Goal: Task Accomplishment & Management: Manage account settings

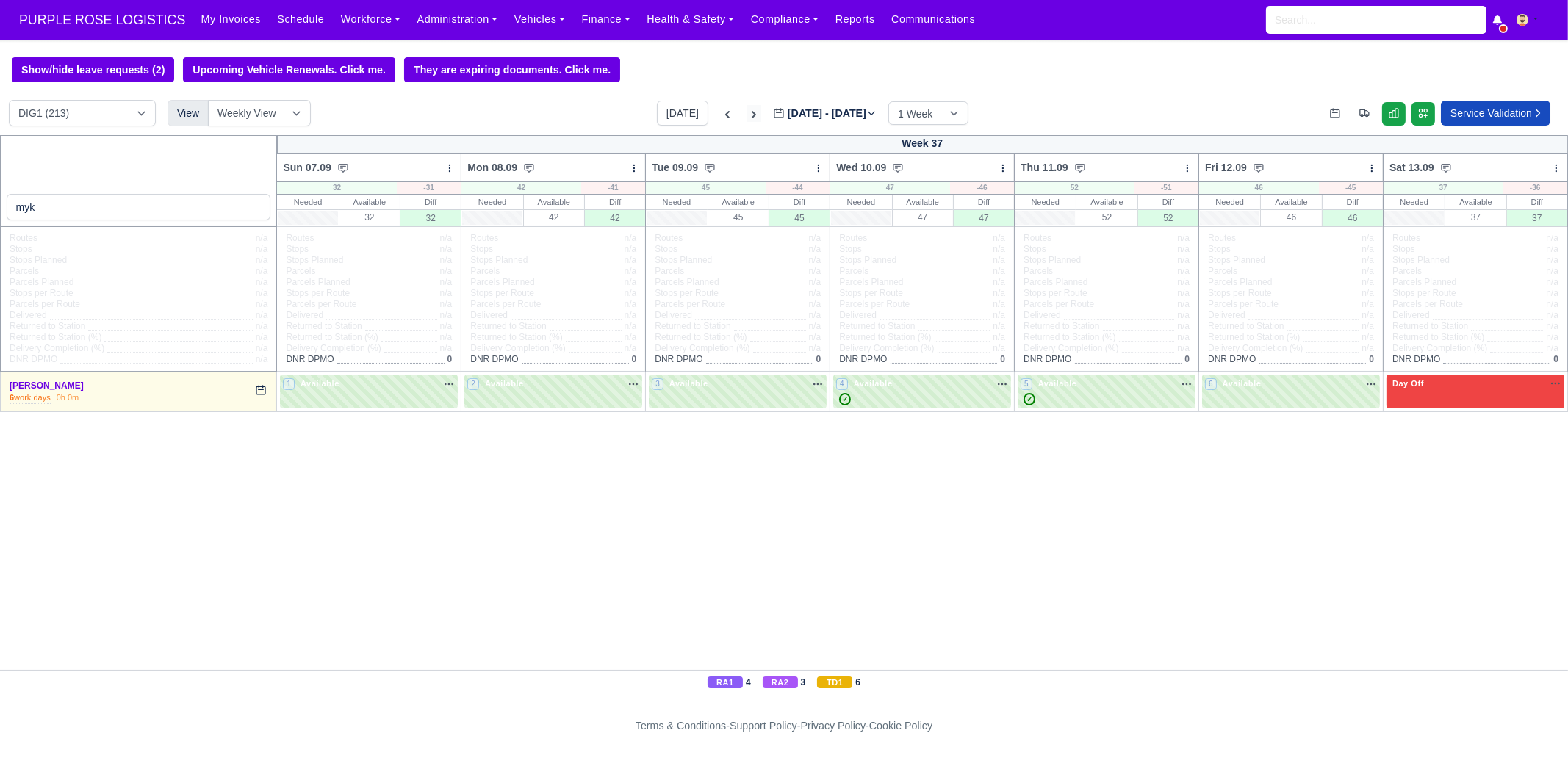
click at [746, 120] on icon at bounding box center [754, 114] width 14 height 14
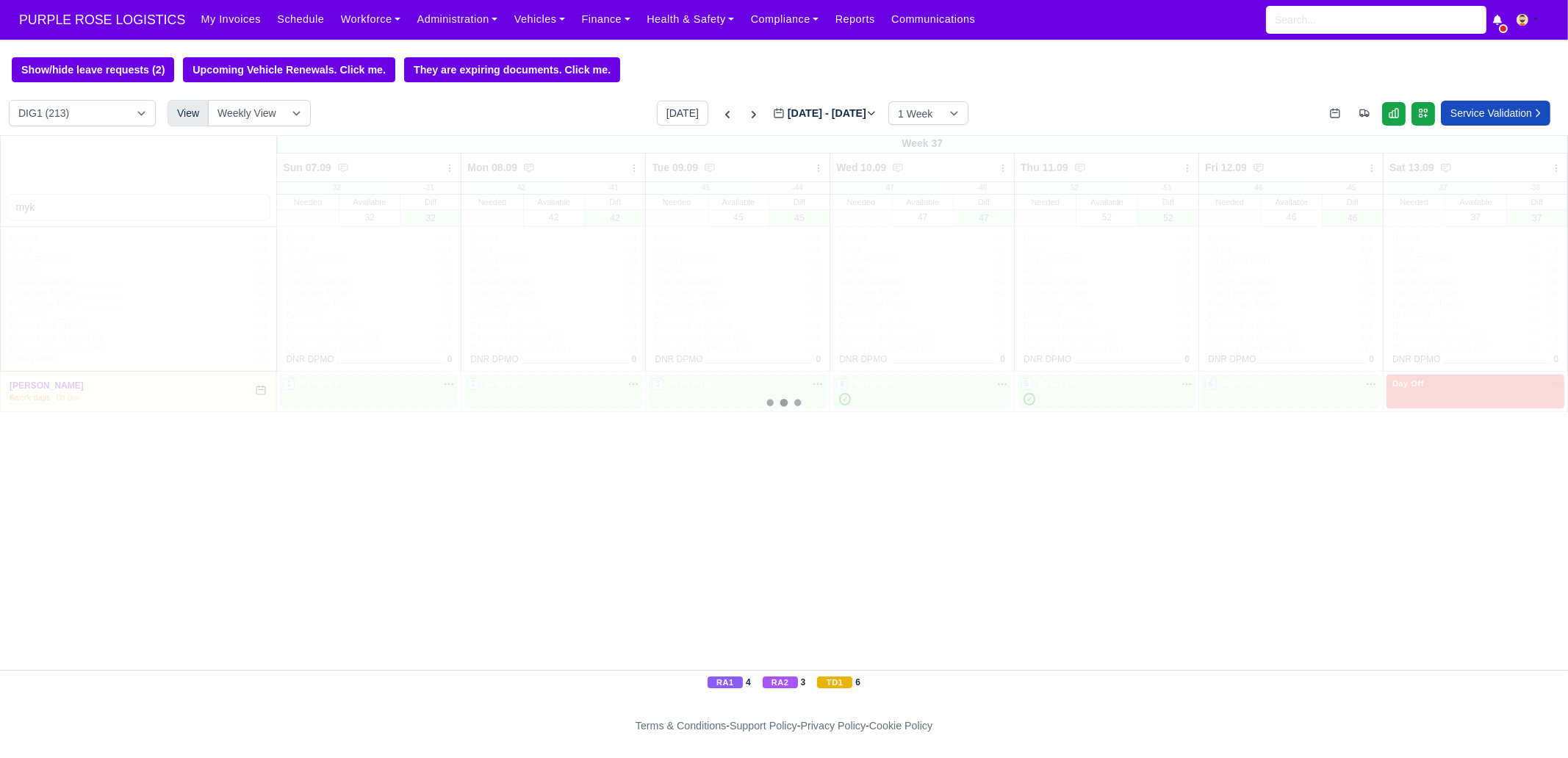
type input "[DATE]"
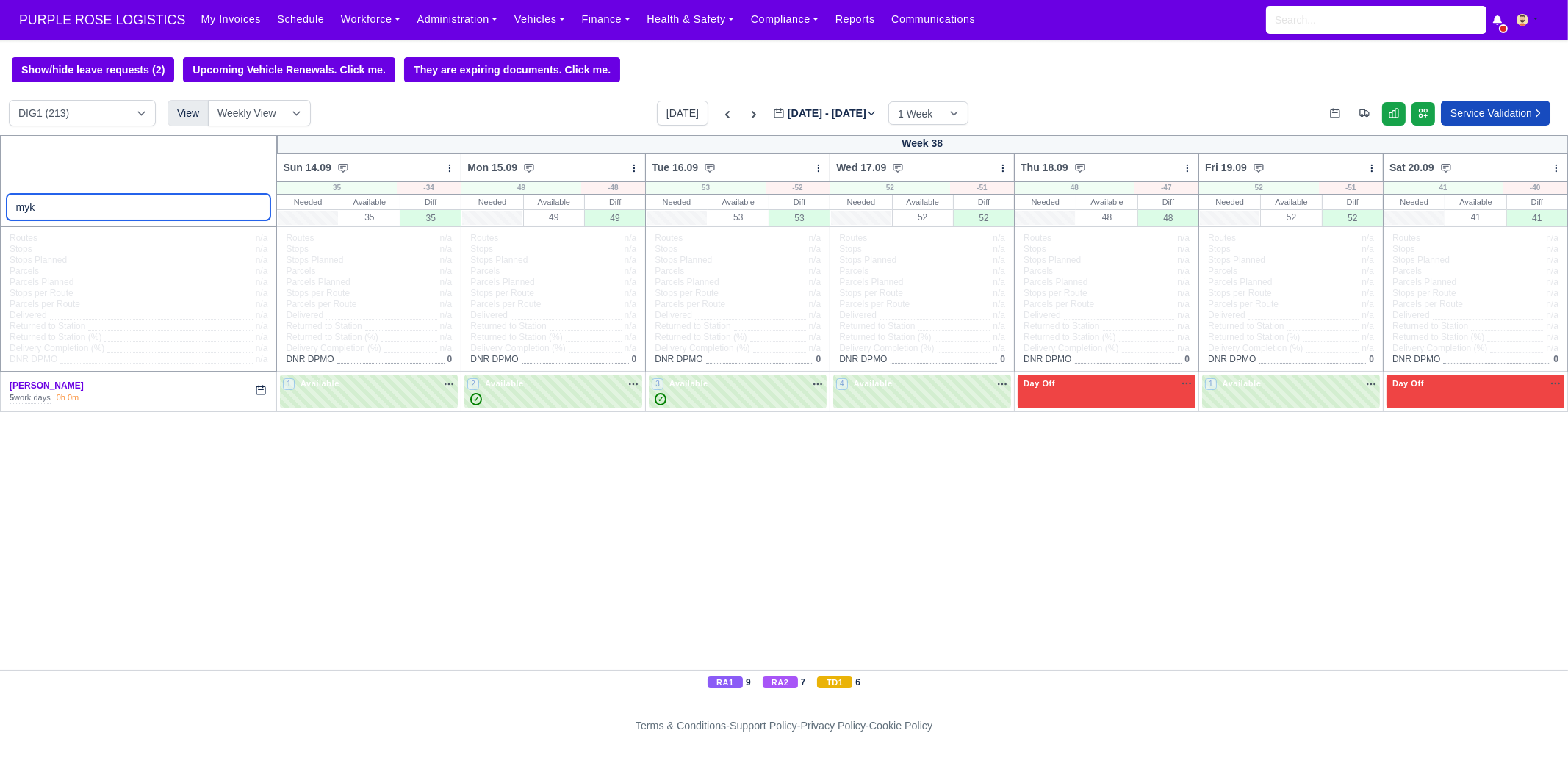
click at [121, 211] on input "myk" at bounding box center [139, 206] width 265 height 26
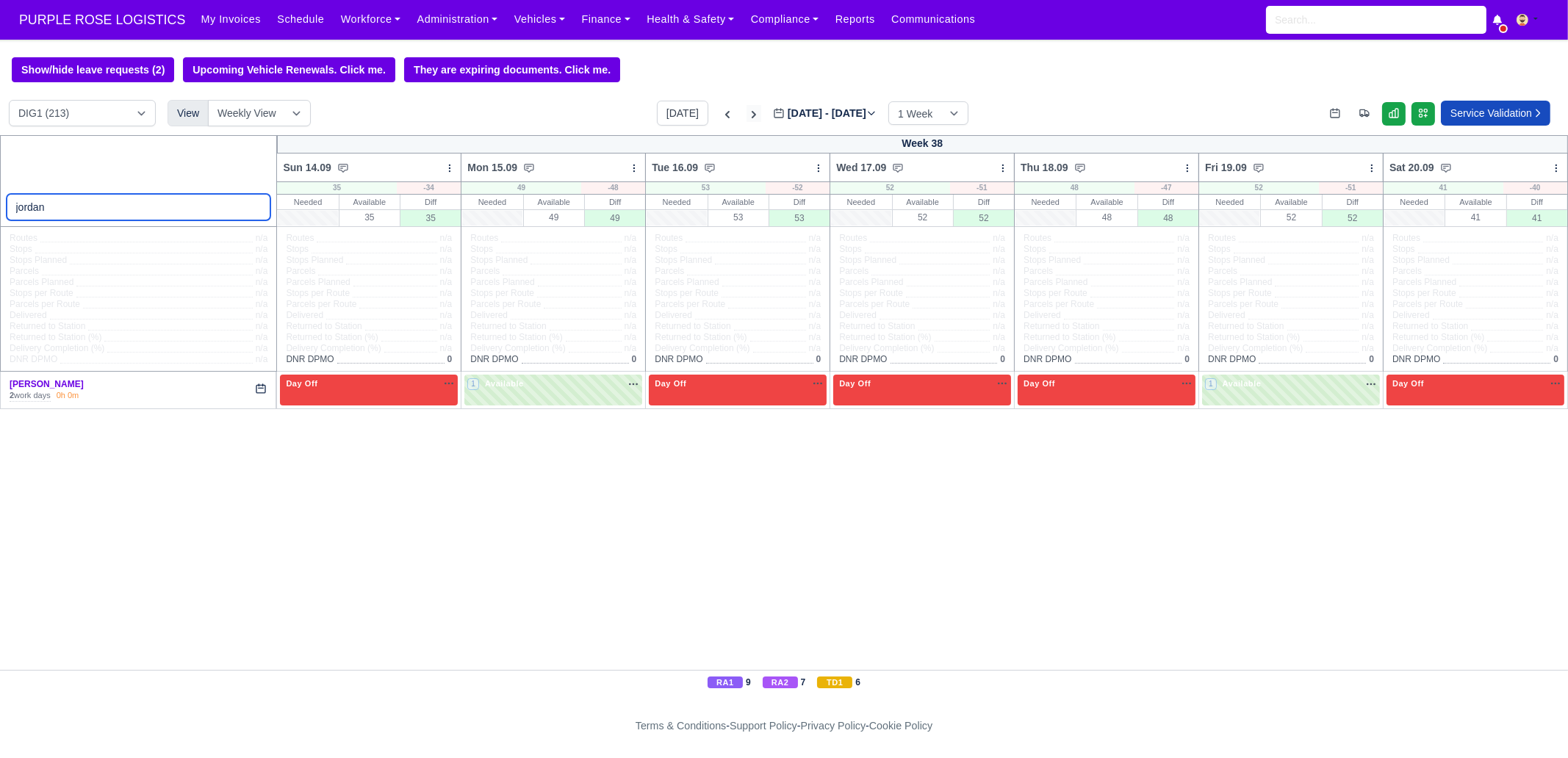
type input "jordan"
click at [746, 119] on icon at bounding box center [754, 114] width 14 height 14
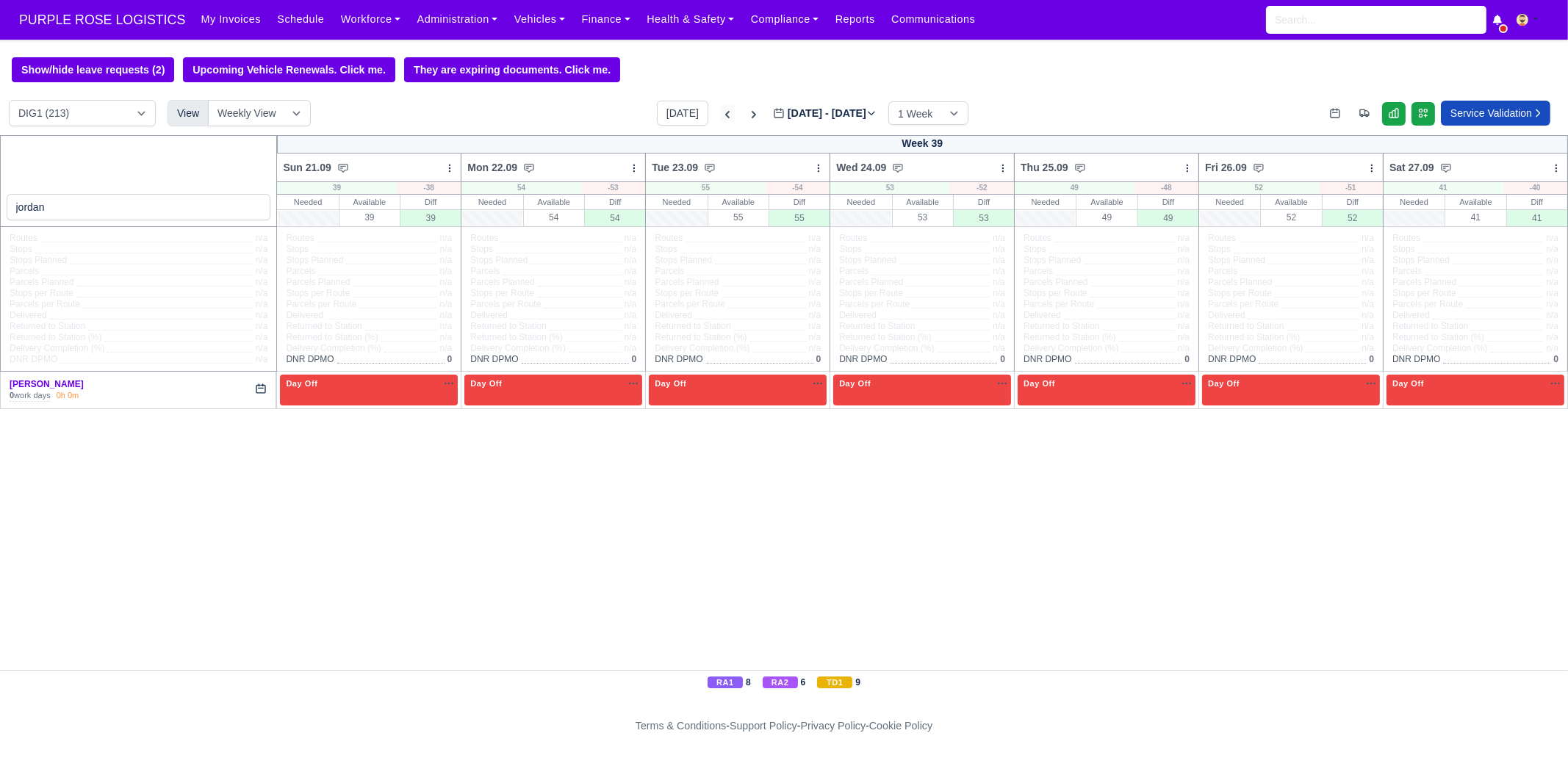
click at [720, 115] on icon at bounding box center [727, 114] width 14 height 14
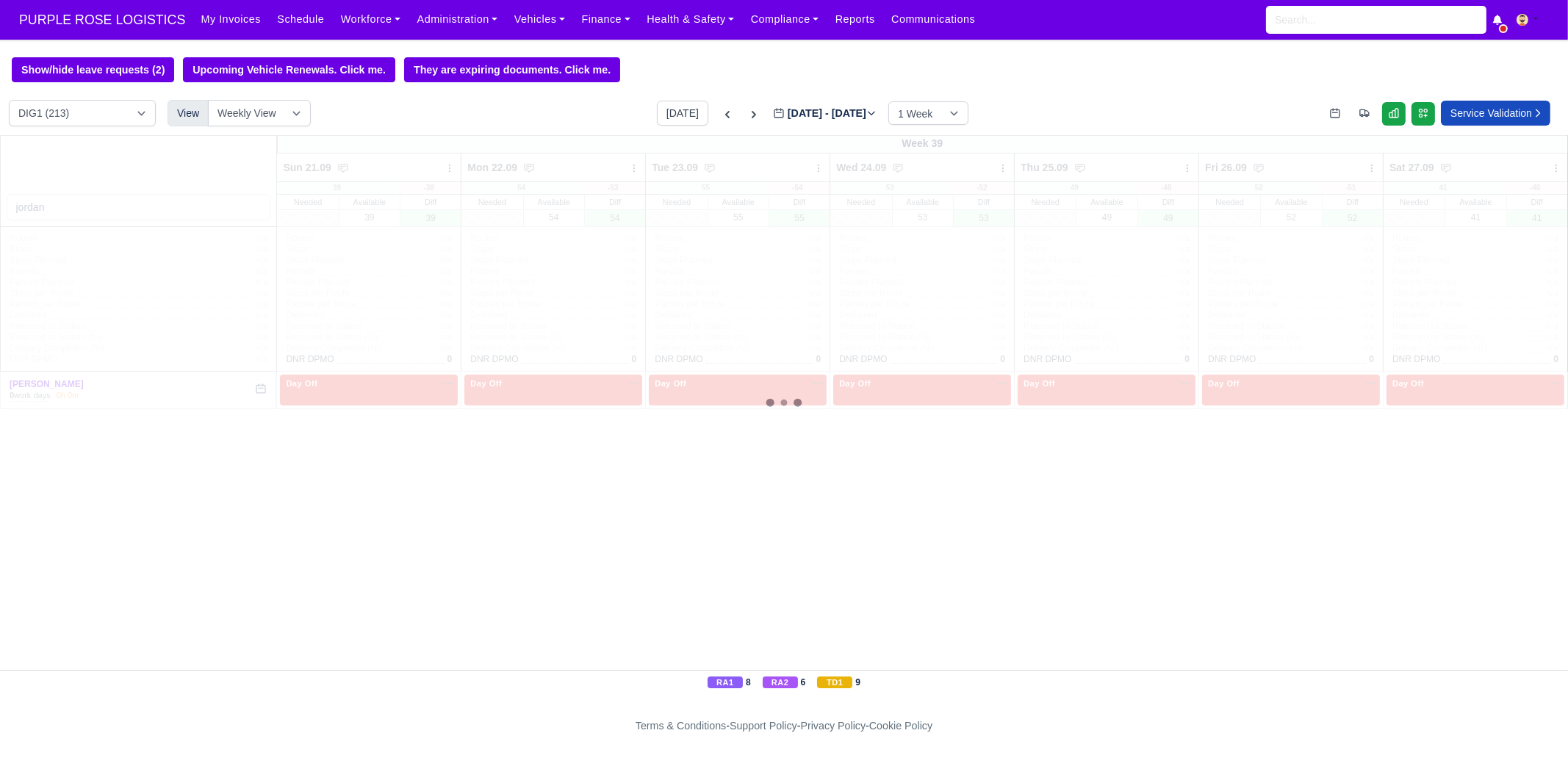
type input "[DATE]"
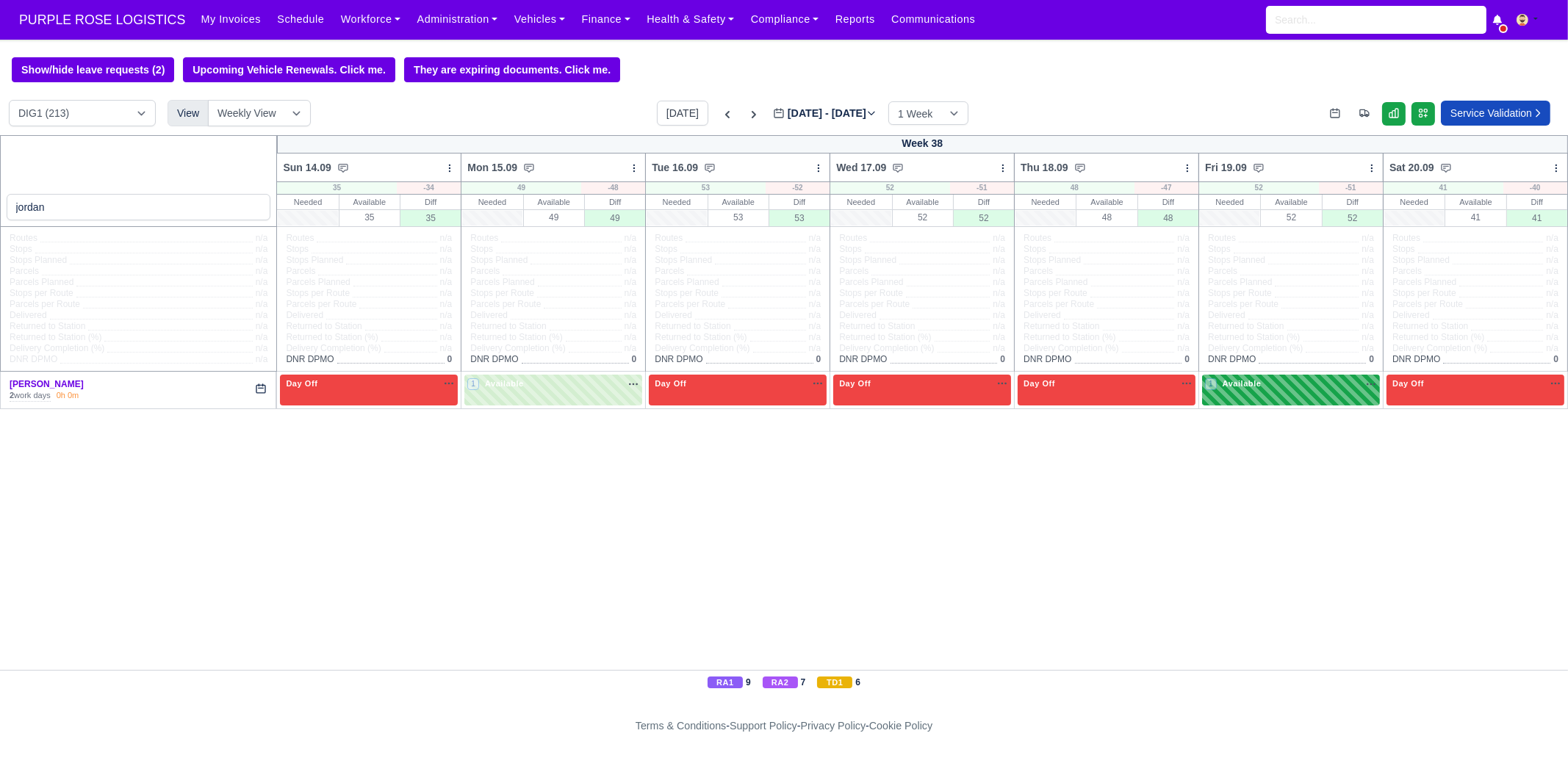
click at [1270, 379] on div "1 Available na" at bounding box center [1291, 384] width 172 height 13
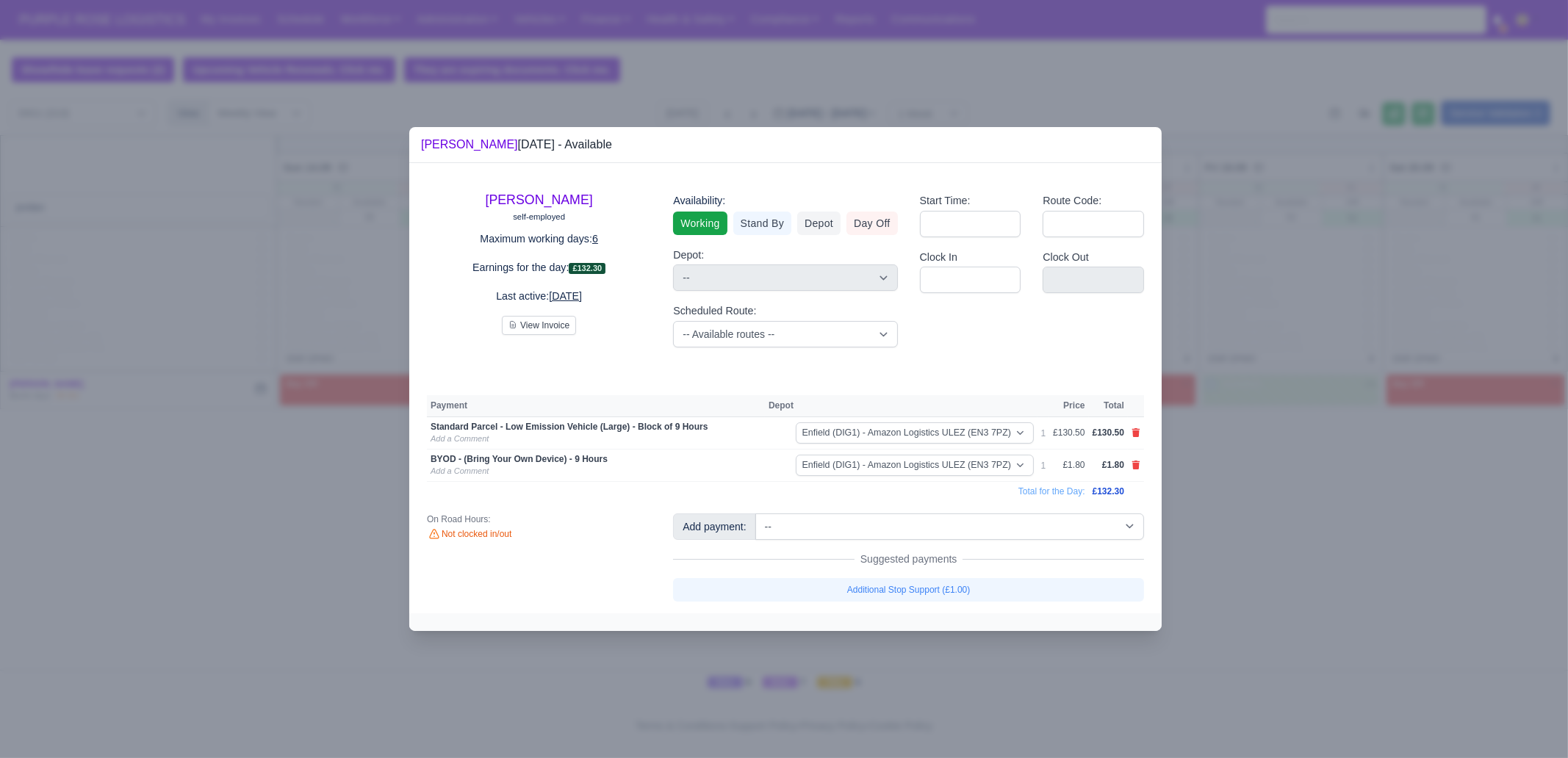
drag, startPoint x: 1312, startPoint y: 581, endPoint x: 1173, endPoint y: 562, distance: 140.3
click at [1312, 581] on div at bounding box center [784, 379] width 1568 height 758
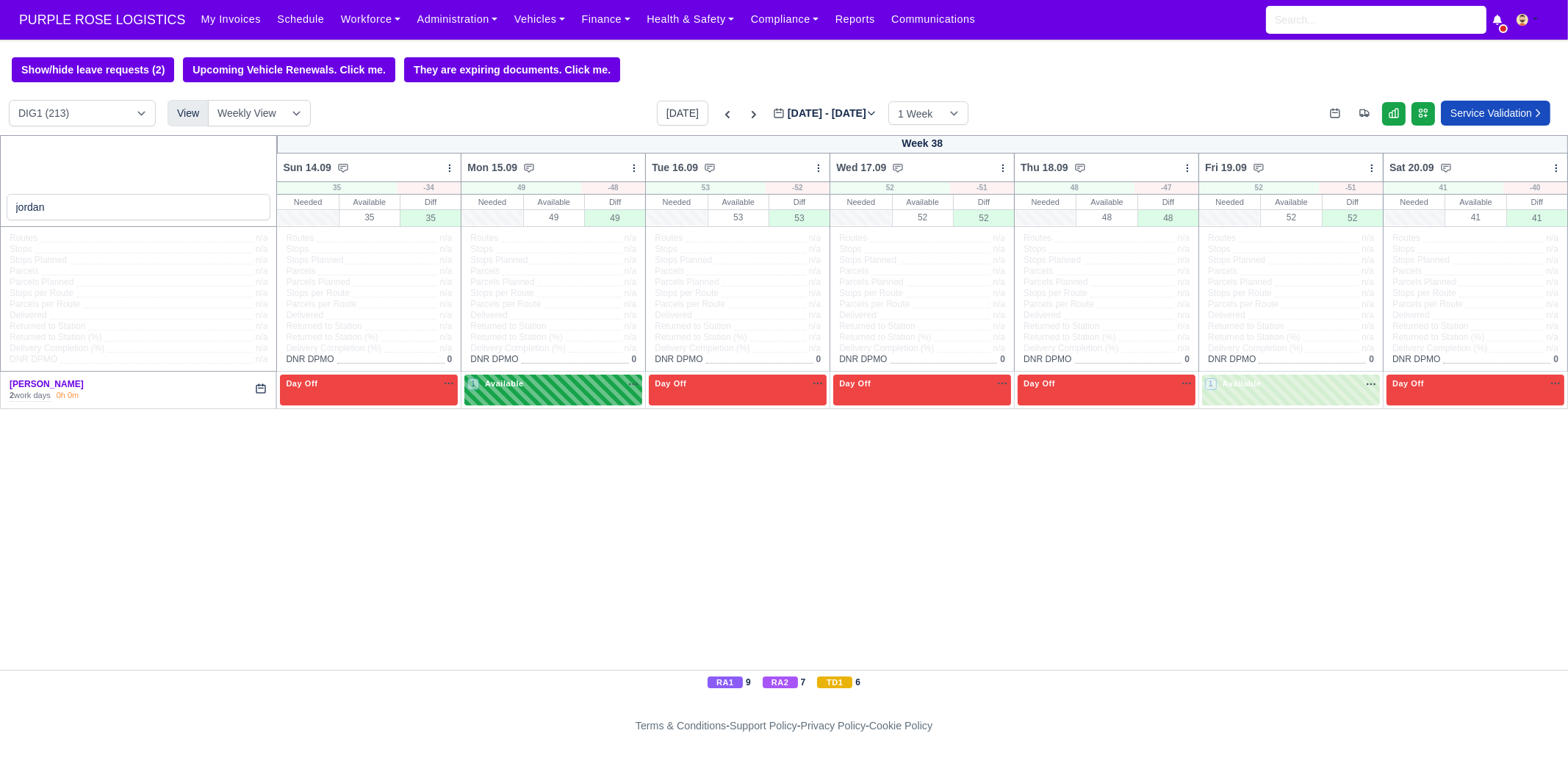
click at [593, 403] on div "1 Available" at bounding box center [553, 389] width 178 height 30
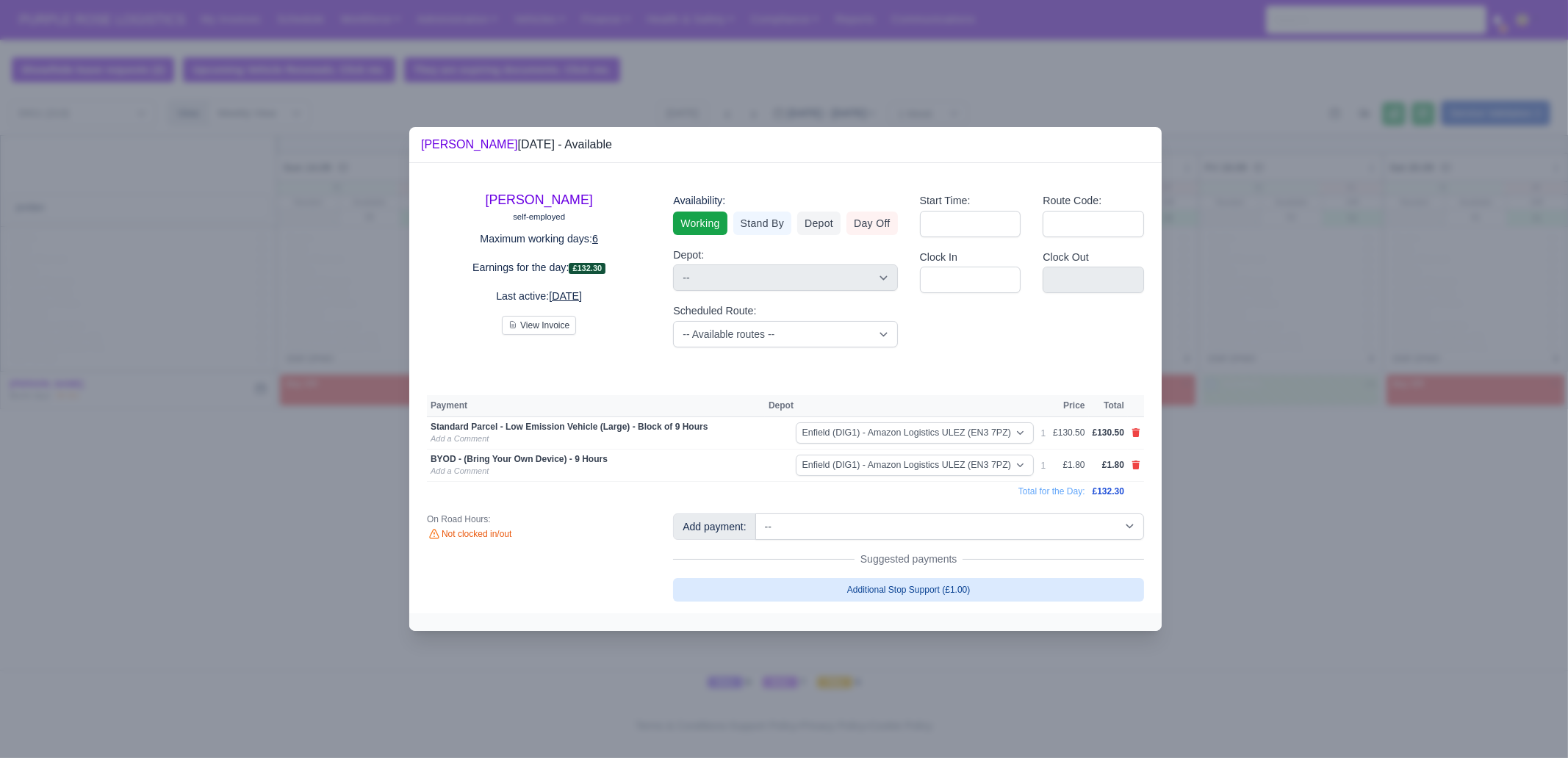
click at [999, 590] on link "Additional Stop Support (£1.00)" at bounding box center [909, 590] width 471 height 24
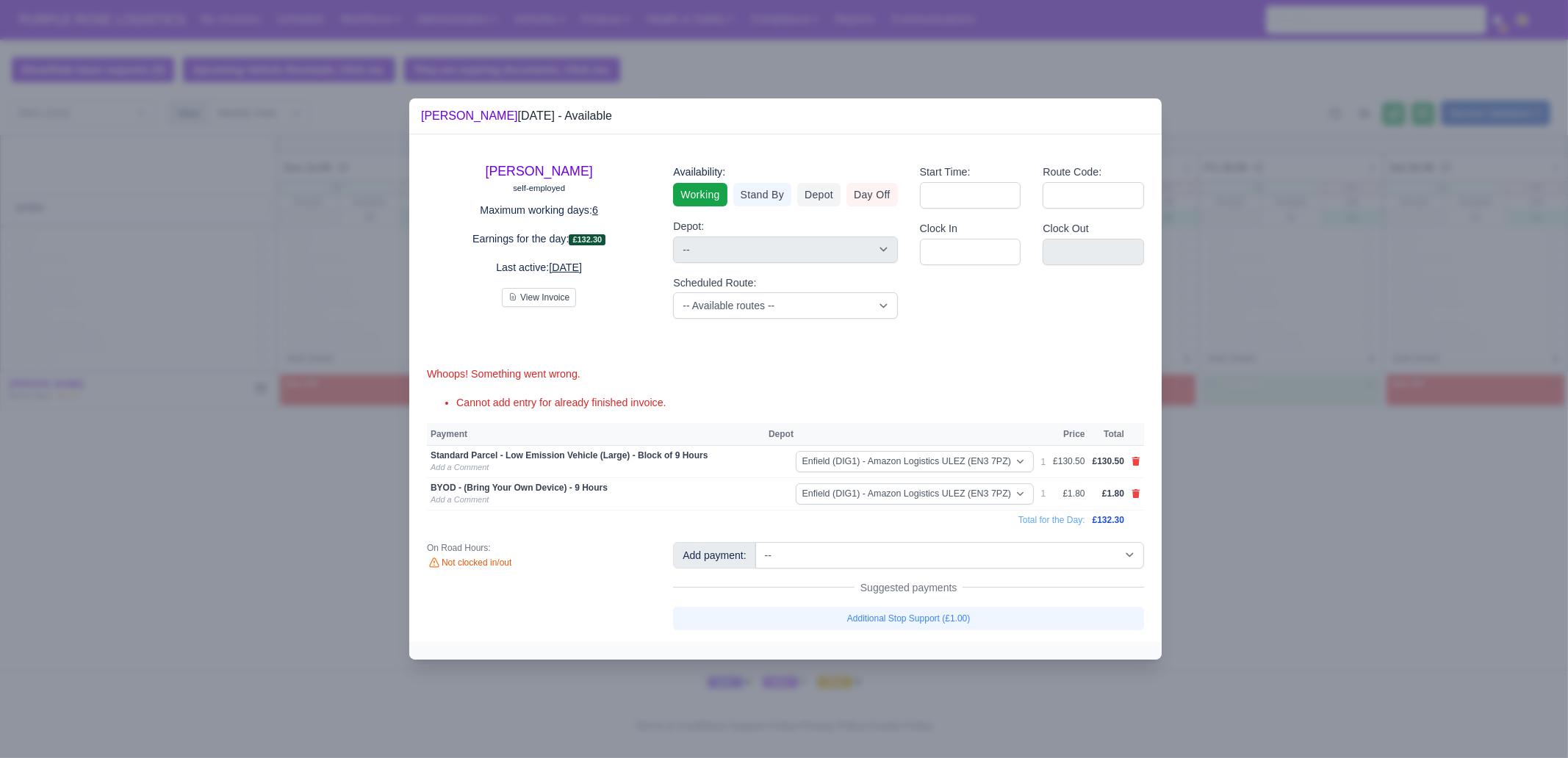
click at [1301, 490] on div at bounding box center [784, 379] width 1568 height 758
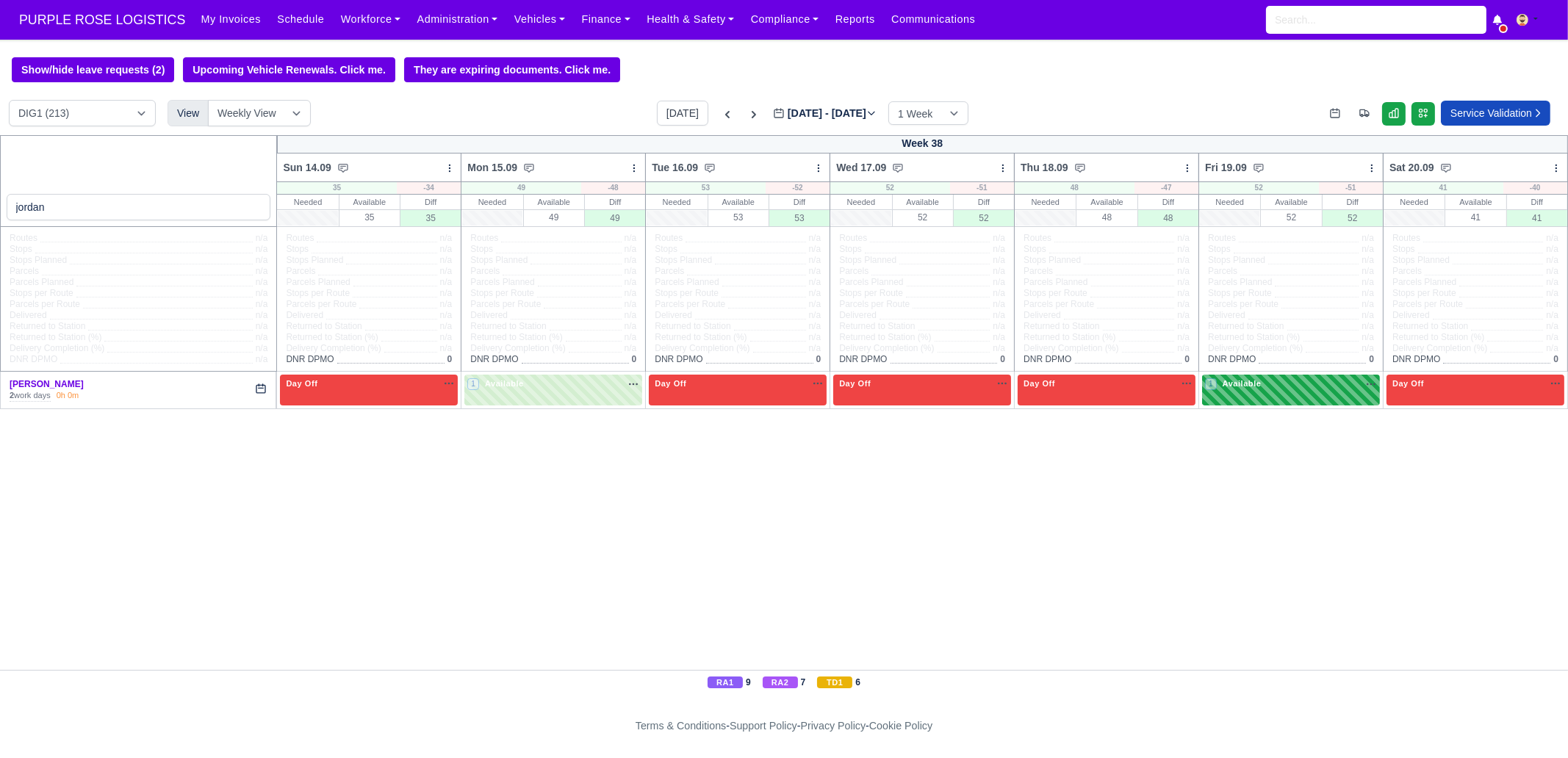
click at [1286, 380] on div "1 Available na" at bounding box center [1291, 384] width 172 height 13
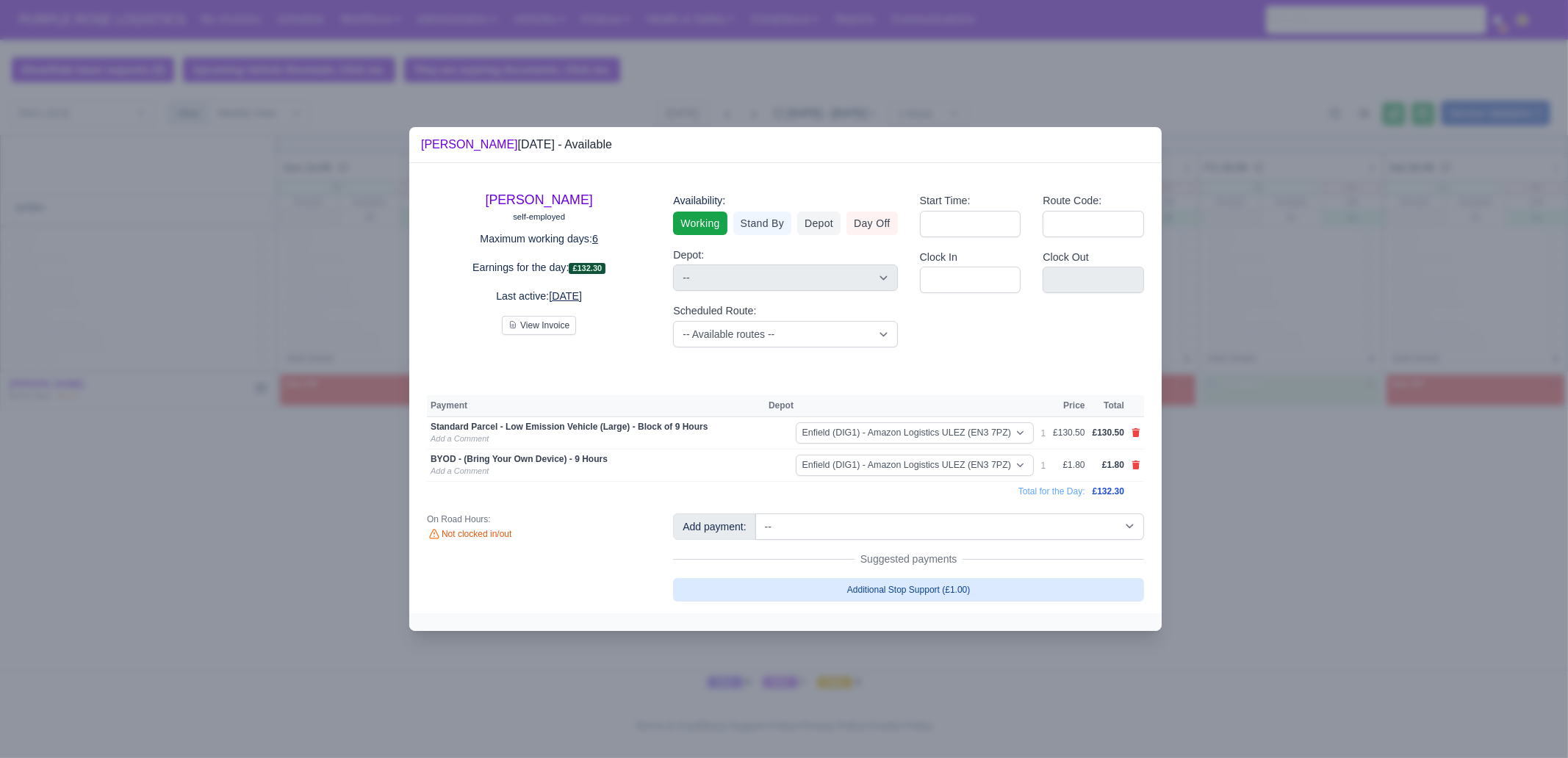
click at [924, 585] on link "Additional Stop Support (£1.00)" at bounding box center [909, 590] width 471 height 24
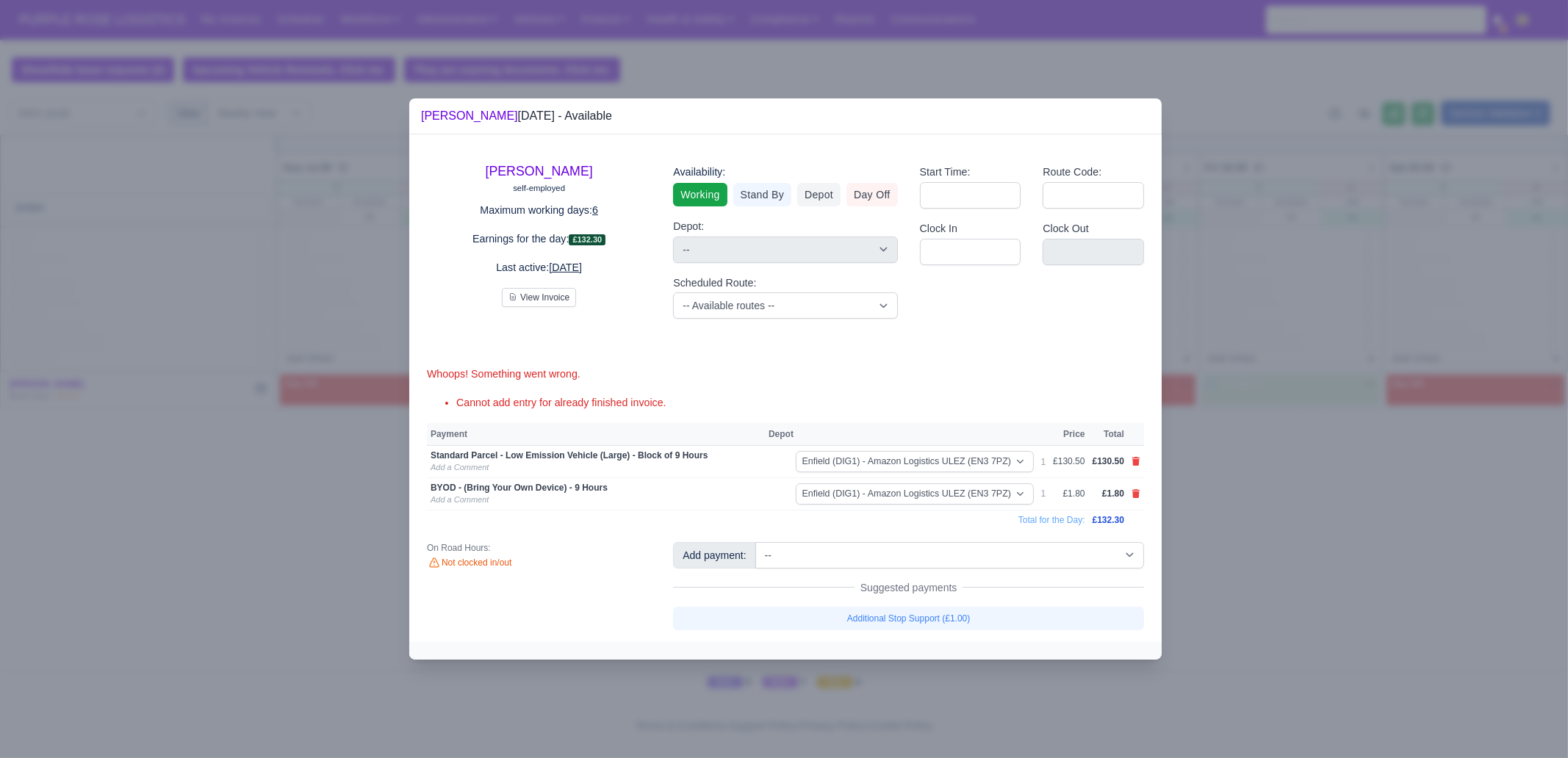
click at [1246, 474] on div at bounding box center [784, 379] width 1568 height 758
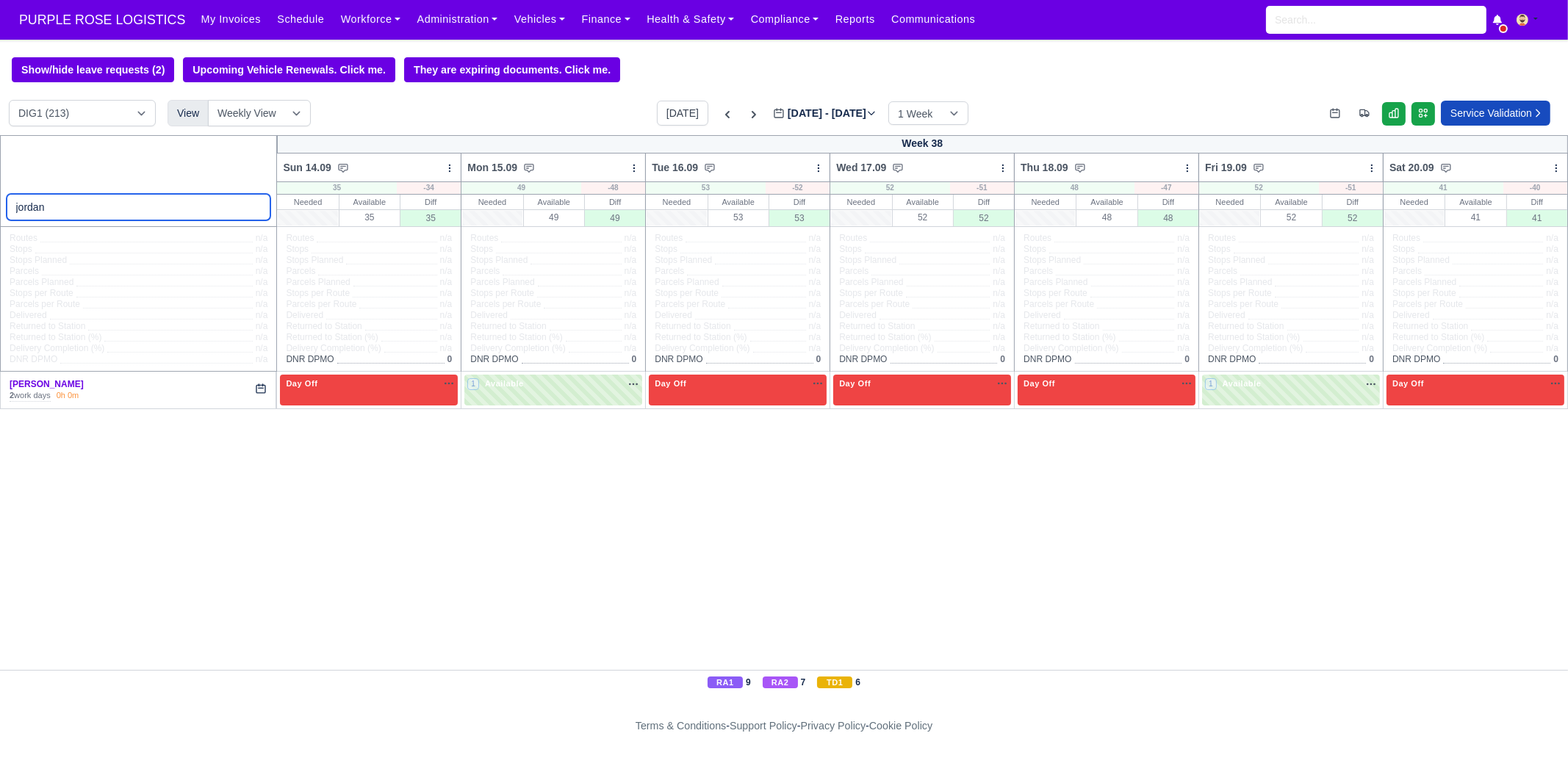
click at [255, 204] on input "jordan" at bounding box center [139, 206] width 265 height 26
click at [255, 206] on input "jordan" at bounding box center [139, 206] width 265 height 26
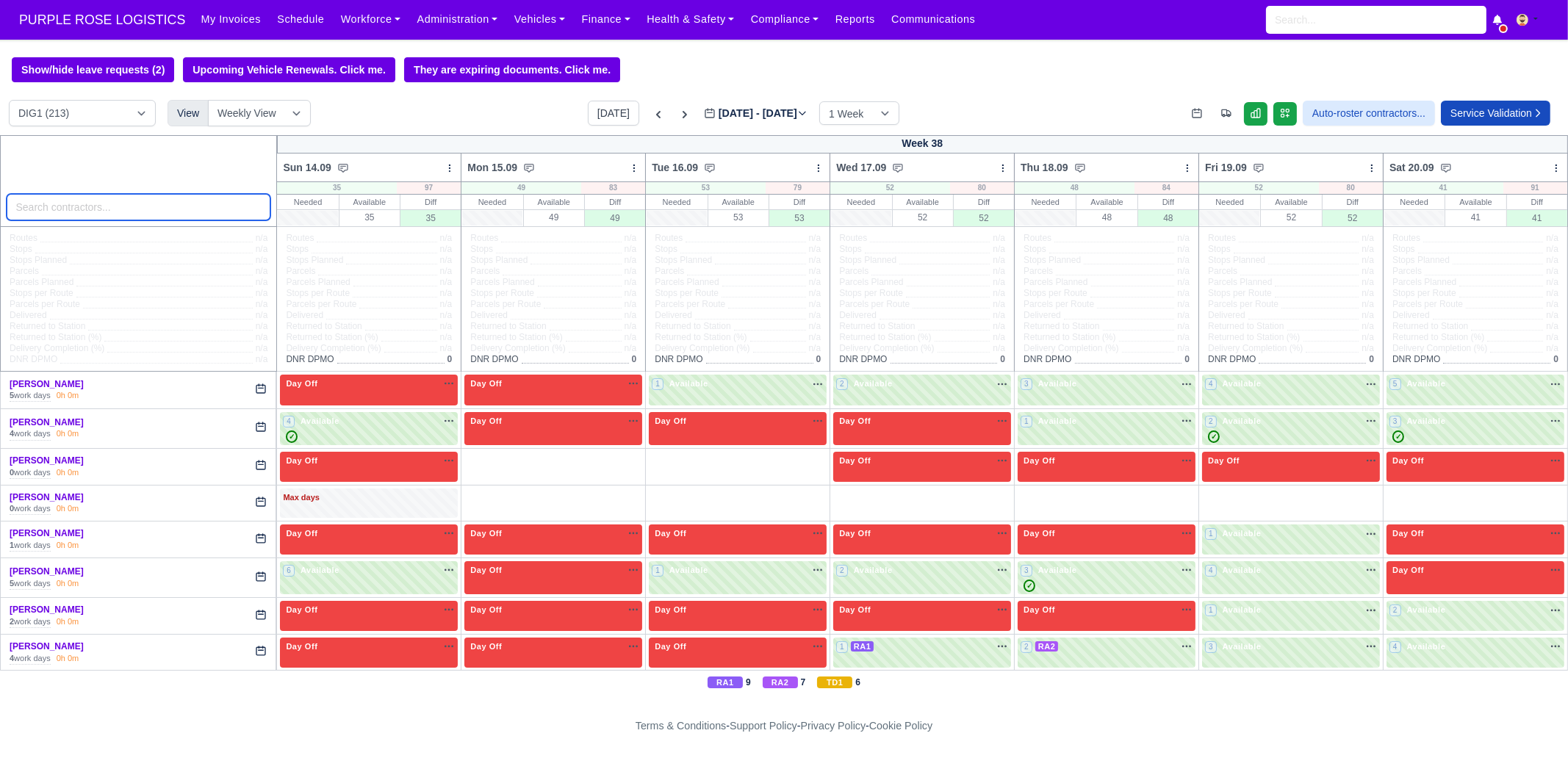
click at [149, 205] on input "search" at bounding box center [139, 206] width 265 height 26
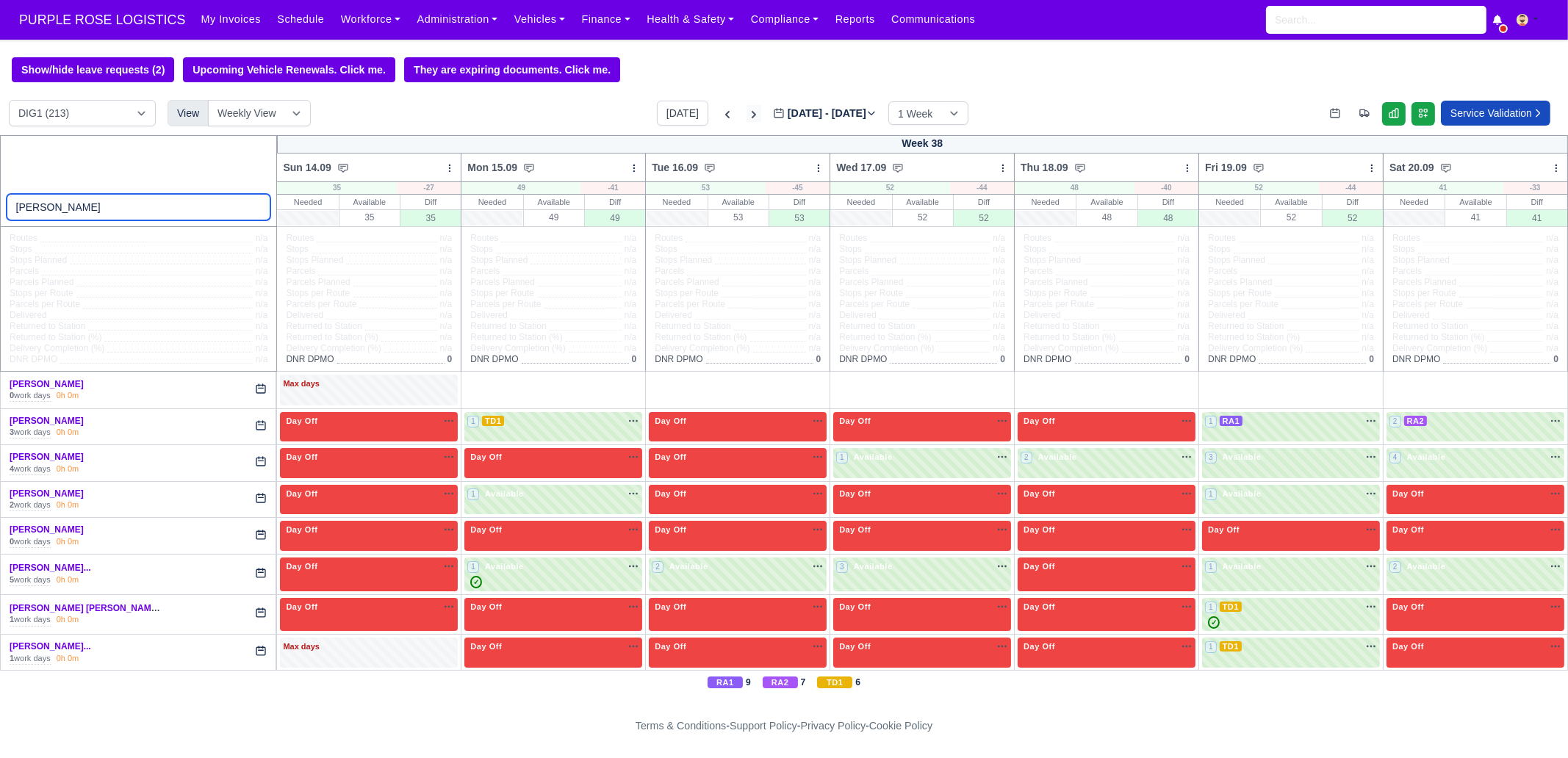
type input "[PERSON_NAME]"
click at [752, 116] on icon at bounding box center [754, 114] width 5 height 7
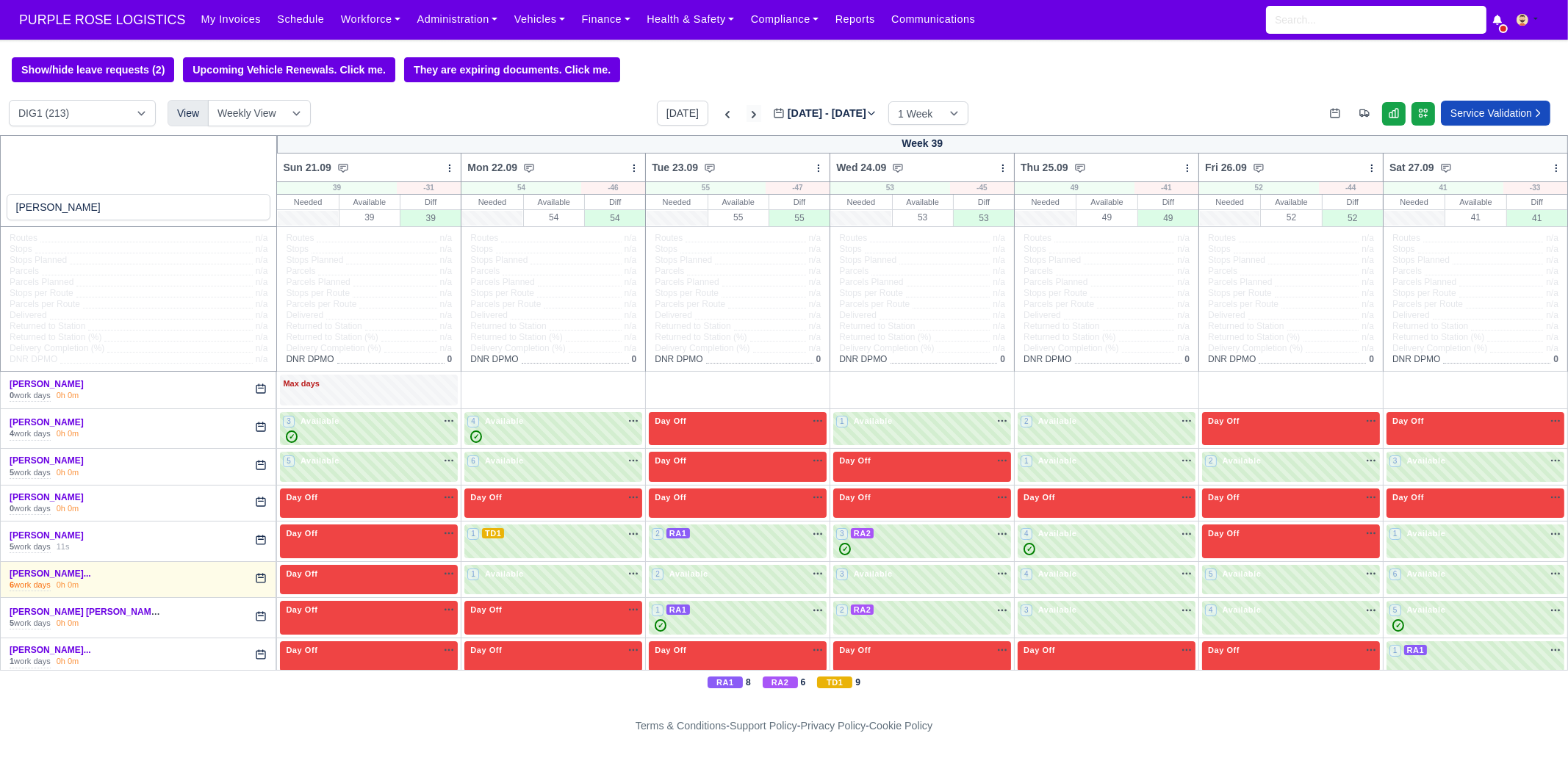
click at [752, 116] on icon at bounding box center [754, 114] width 5 height 7
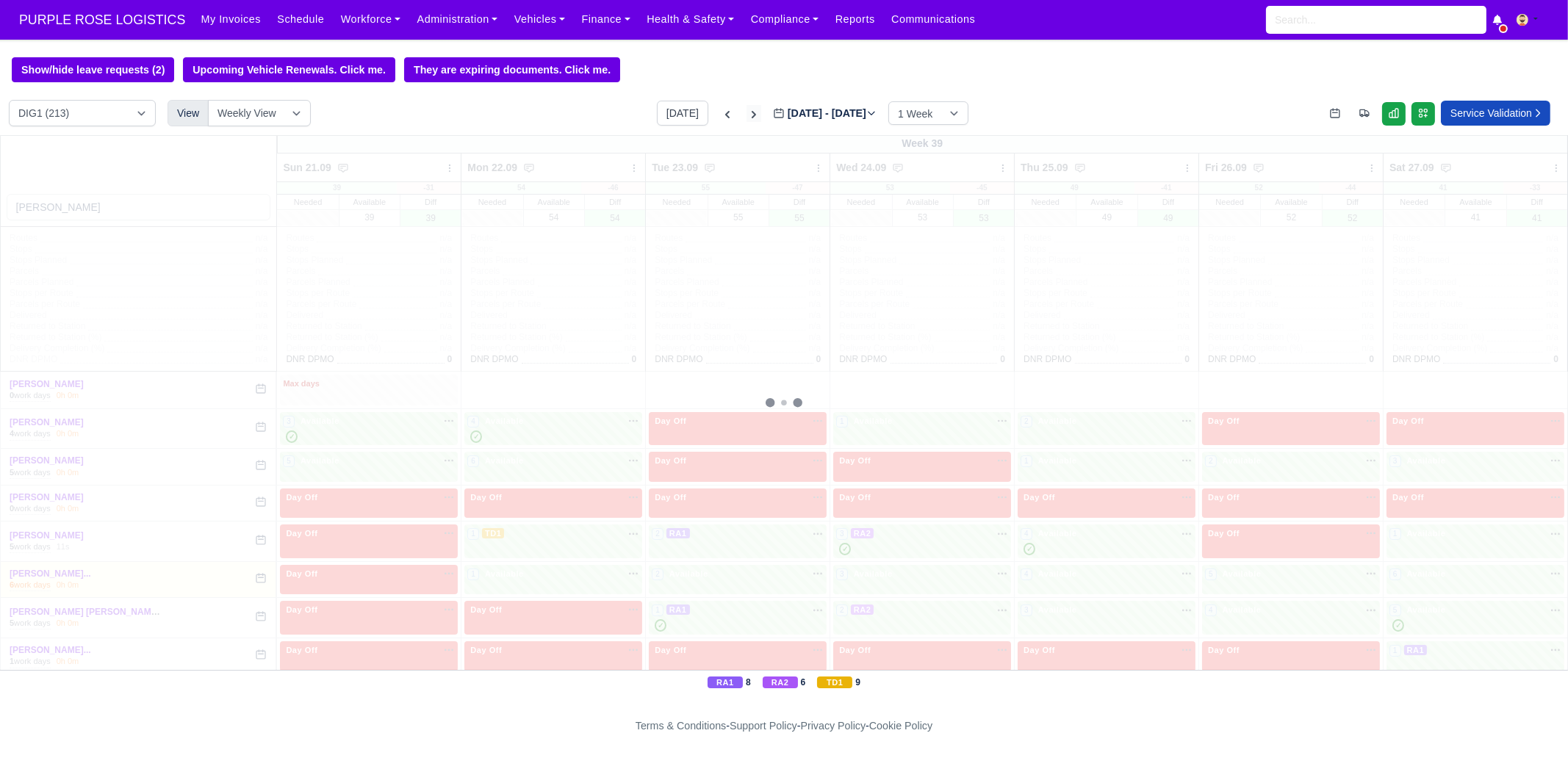
type input "[DATE]"
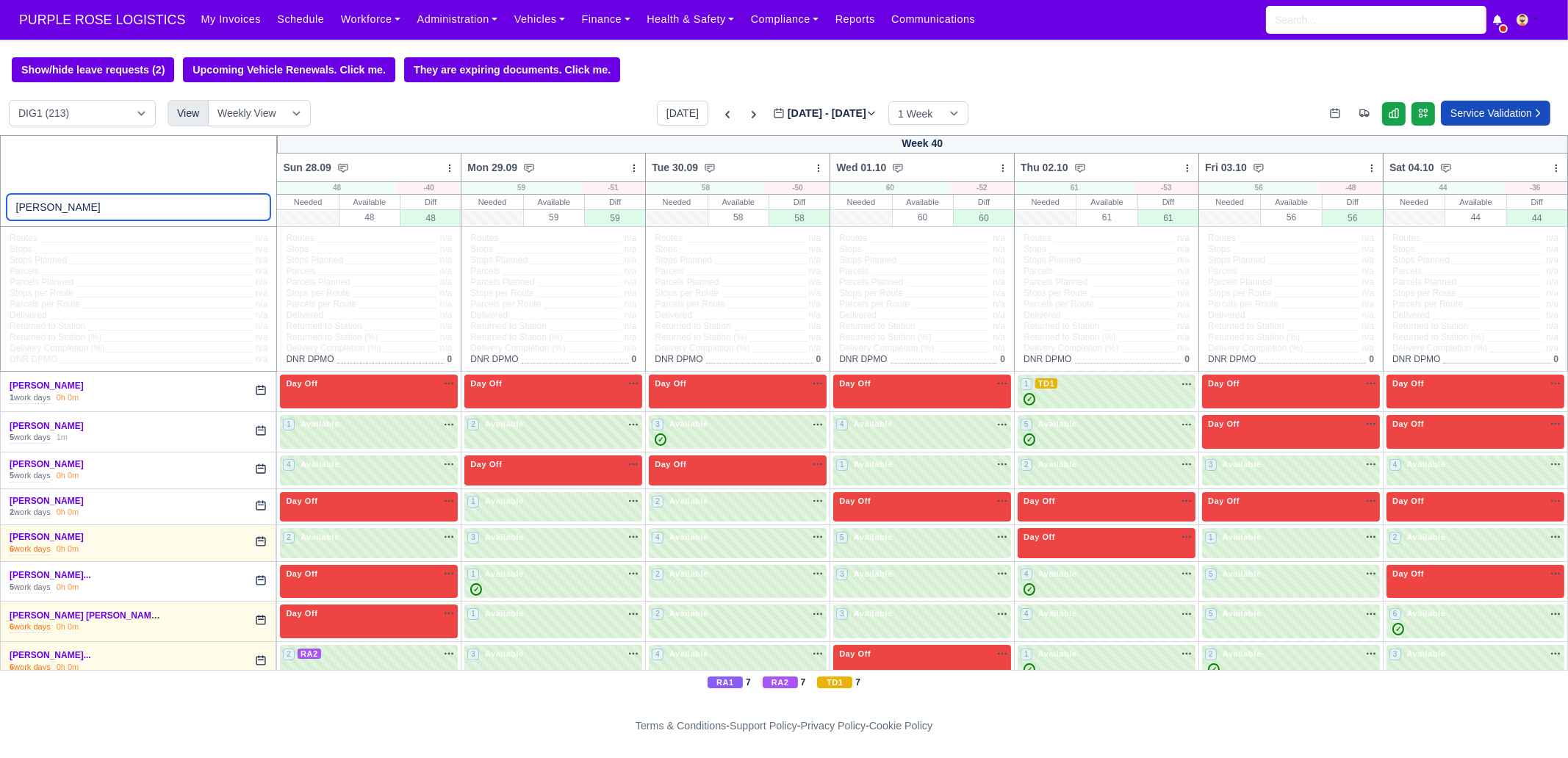
click at [101, 204] on input "[PERSON_NAME]" at bounding box center [139, 206] width 265 height 26
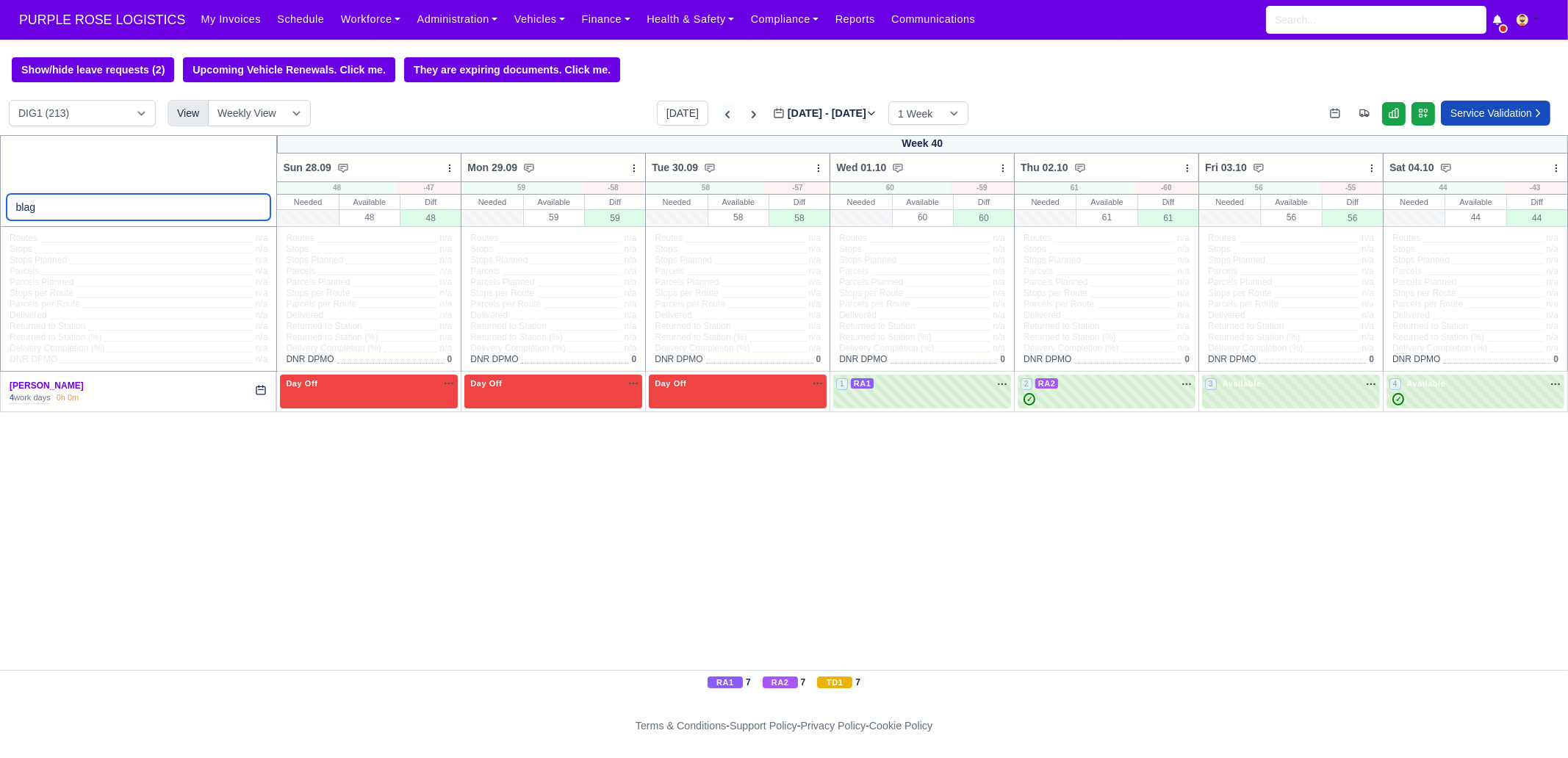
type input "blag"
click at [720, 111] on icon at bounding box center [727, 114] width 14 height 14
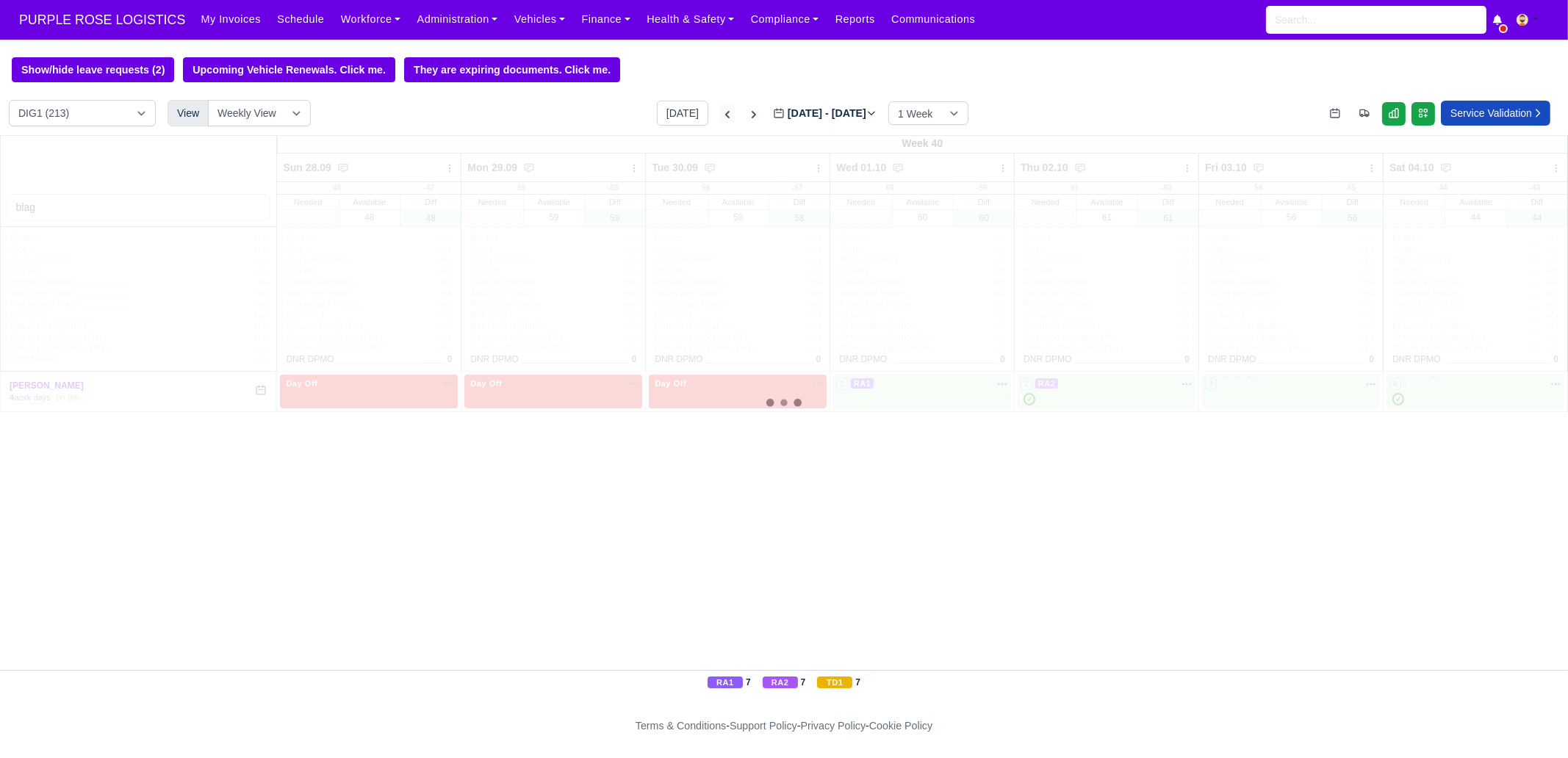
type input "[DATE]"
